Goal: Task Accomplishment & Management: Use online tool/utility

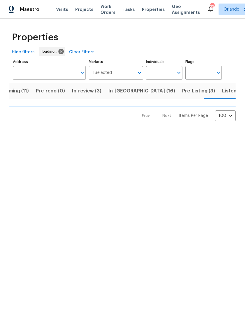
scroll to position [0, 17]
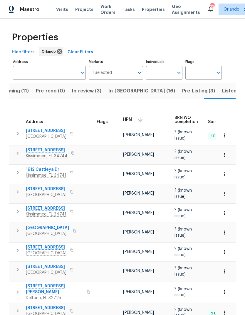
click at [222, 89] on span "Listed (57)" at bounding box center [234, 91] width 25 height 8
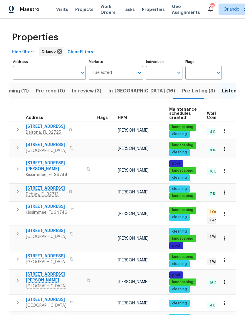
click at [125, 123] on td "[PERSON_NAME]" at bounding box center [141, 130] width 51 height 18
click at [125, 116] on span "HPM" at bounding box center [122, 118] width 9 height 4
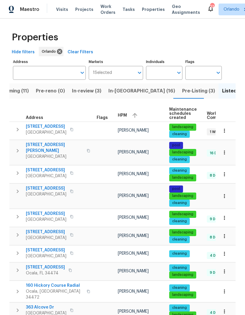
click at [131, 116] on button "button" at bounding box center [135, 115] width 9 height 9
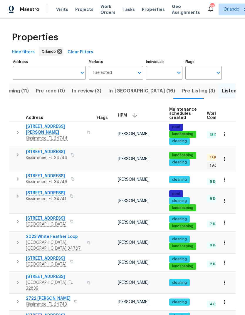
click at [44, 295] on span "2722 [PERSON_NAME]" at bounding box center [48, 298] width 45 height 6
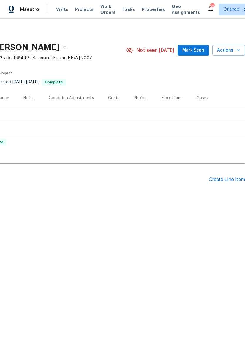
scroll to position [0, 87]
click at [196, 46] on button "Mark Seen" at bounding box center [193, 50] width 31 height 11
click at [232, 49] on span "Actions" at bounding box center [228, 50] width 23 height 7
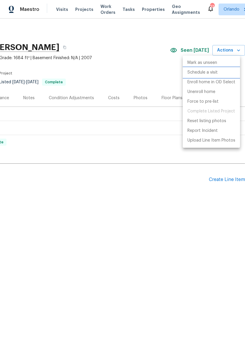
click at [211, 75] on p "Schedule a visit" at bounding box center [203, 72] width 30 height 6
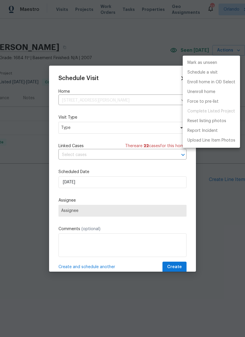
click at [146, 128] on div at bounding box center [122, 168] width 245 height 337
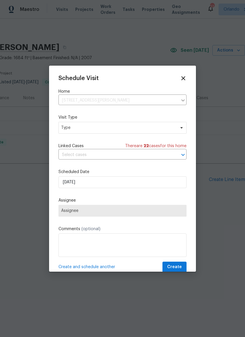
click at [146, 128] on div "Mark as unseen Schedule a visit Enroll home in OD Select Unenroll home Force to…" at bounding box center [122, 168] width 245 height 337
click at [166, 125] on span "Type" at bounding box center [122, 128] width 128 height 12
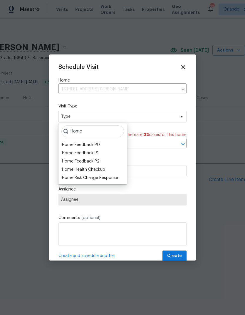
type input "Home"
click at [99, 171] on div "Home Health Checkup" at bounding box center [83, 169] width 43 height 6
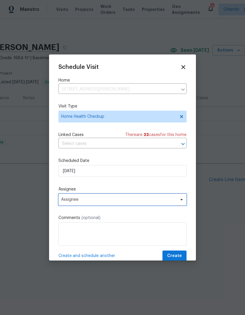
click at [176, 198] on span "Assignee" at bounding box center [118, 199] width 115 height 5
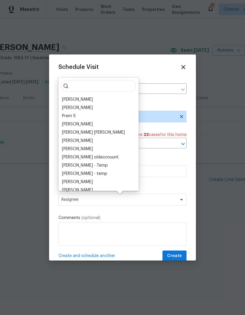
click at [88, 99] on div "[PERSON_NAME]" at bounding box center [77, 99] width 31 height 6
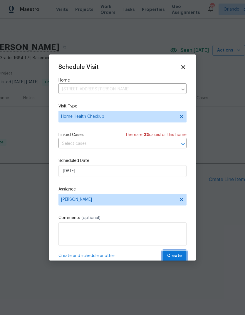
click at [183, 257] on button "Create" at bounding box center [175, 255] width 24 height 11
